Goal: Entertainment & Leisure: Browse casually

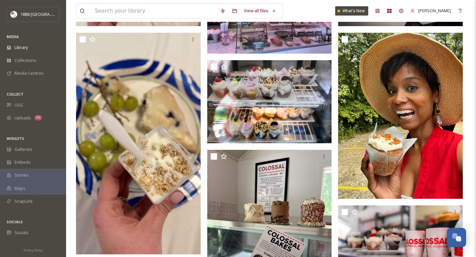
scroll to position [1084, 0]
click at [16, 98] on div "UGC" at bounding box center [33, 104] width 66 height 13
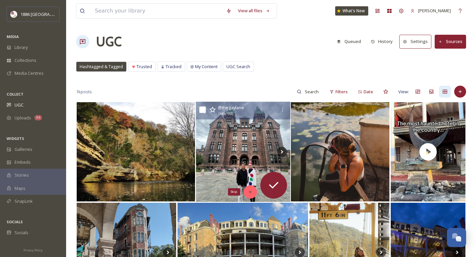
click at [252, 192] on icon at bounding box center [250, 191] width 5 height 5
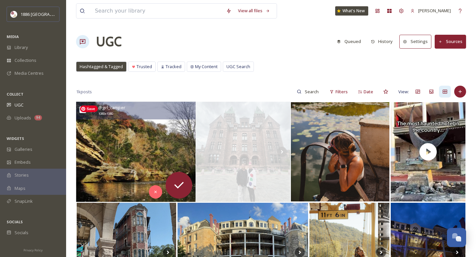
click at [119, 156] on img at bounding box center [135, 152] width 119 height 100
